Goal: Information Seeking & Learning: Learn about a topic

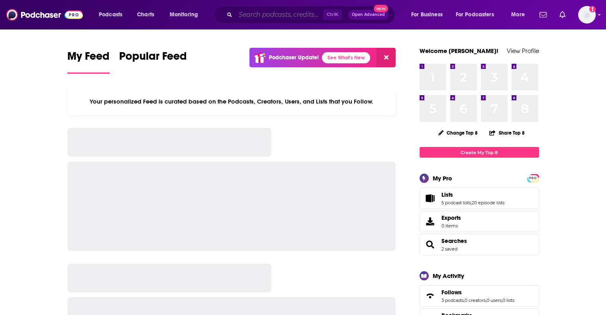
click at [259, 10] on input "Search podcasts, credits, & more..." at bounding box center [279, 14] width 88 height 13
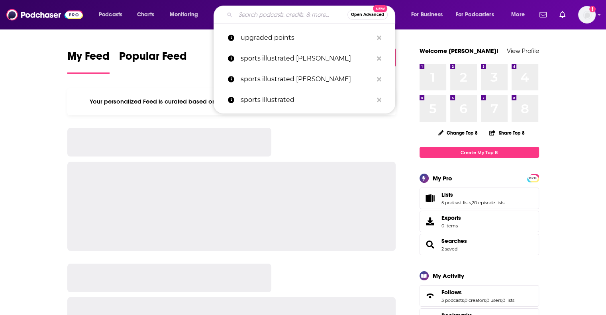
paste input "The Business of Travel"
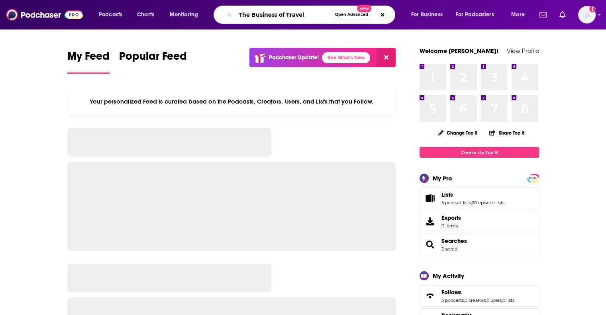
type input "The Business of Travel"
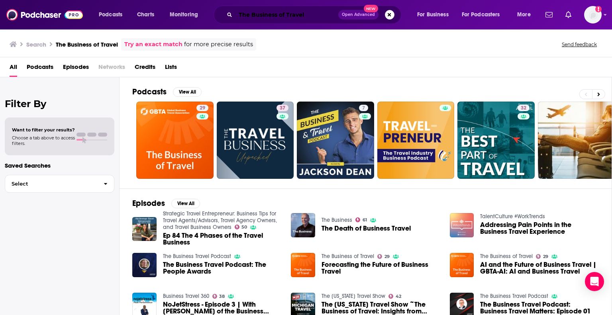
click at [258, 14] on input "The Business of Travel" at bounding box center [286, 14] width 103 height 13
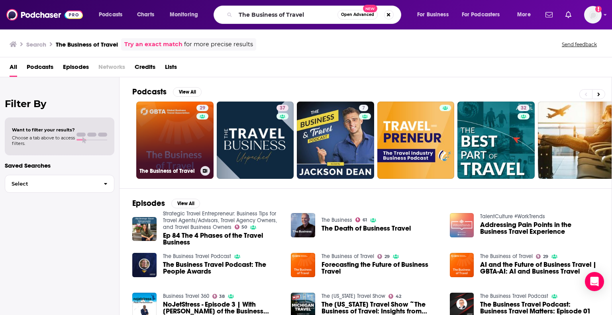
click at [184, 144] on link "29 The Business of Travel" at bounding box center [174, 140] width 77 height 77
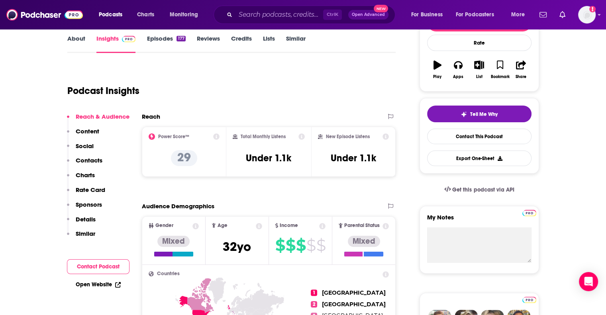
scroll to position [119, 0]
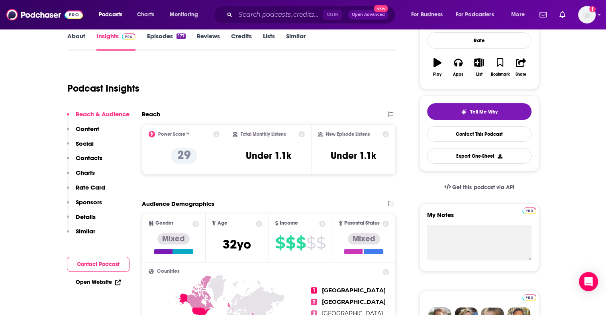
drag, startPoint x: 577, startPoint y: 129, endPoint x: 567, endPoint y: 131, distance: 9.6
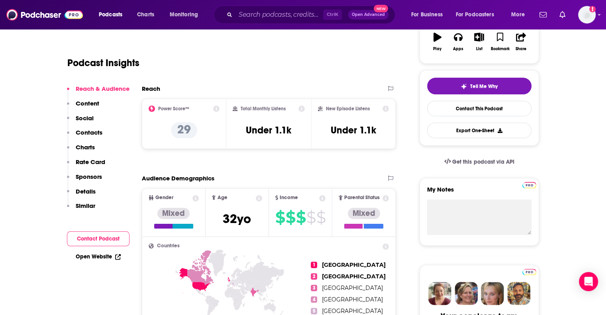
scroll to position [159, 0]
